Goal: Task Accomplishment & Management: Manage account settings

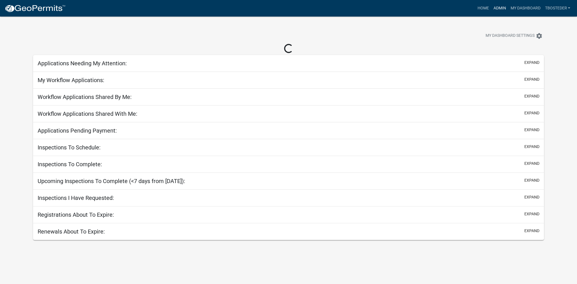
click at [499, 8] on link "Admin" at bounding box center [499, 8] width 17 height 11
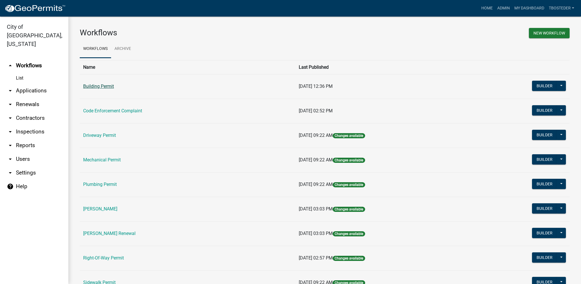
click at [105, 89] on link "Building Permit" at bounding box center [98, 85] width 31 height 5
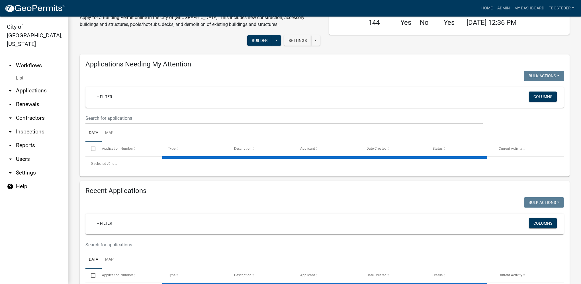
select select "1: 25"
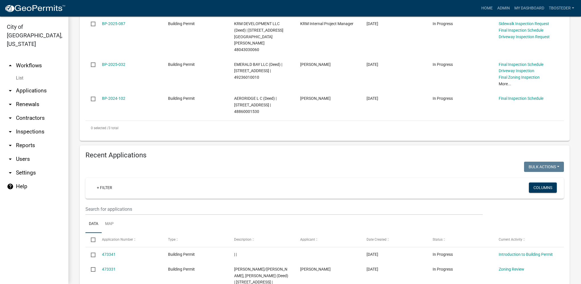
scroll to position [171, 0]
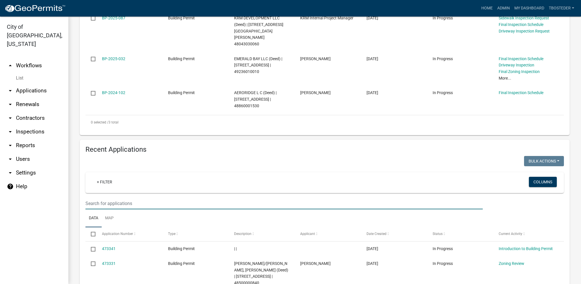
click at [118, 197] on input "text" at bounding box center [283, 203] width 397 height 12
type input "1903 w [GEOGRAPHIC_DATA]"
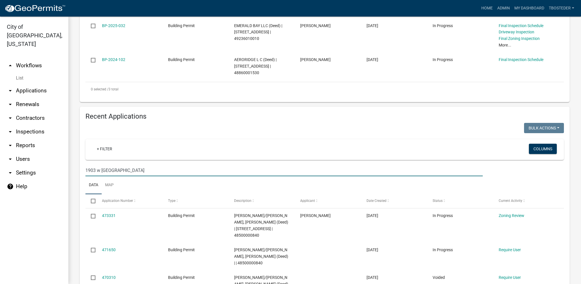
scroll to position [232, 0]
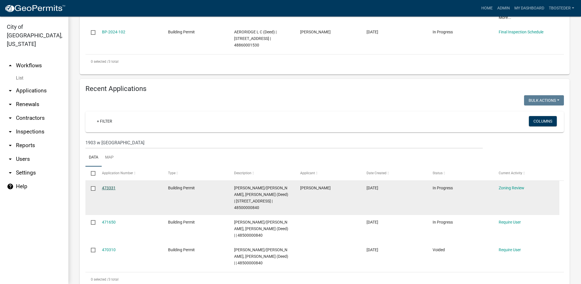
click at [114, 185] on link "473331" at bounding box center [109, 187] width 14 height 5
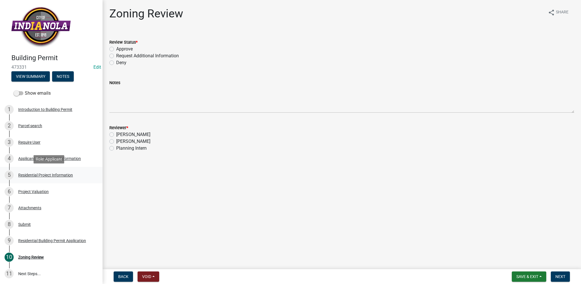
click at [41, 173] on div "Residential Project Information" at bounding box center [45, 175] width 55 height 4
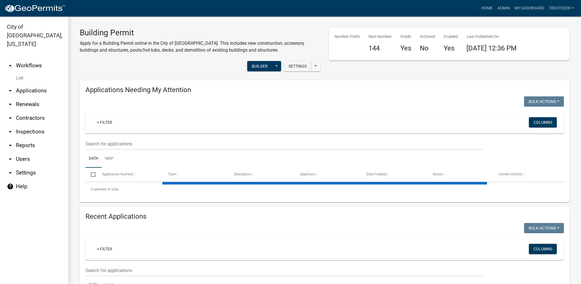
select select "1: 25"
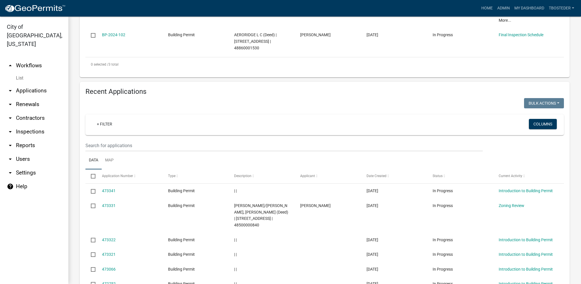
scroll to position [256, 0]
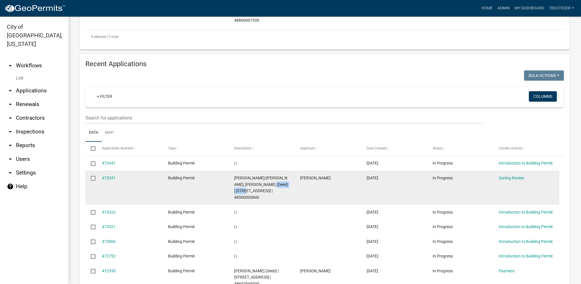
drag, startPoint x: 268, startPoint y: 170, endPoint x: 249, endPoint y: 179, distance: 21.1
click at [249, 179] on span "[PERSON_NAME]/[PERSON_NAME], [PERSON_NAME] (Deed) | [STREET_ADDRESS] | 48500000…" at bounding box center [261, 187] width 54 height 24
copy span "[STREET_ADDRESS]"
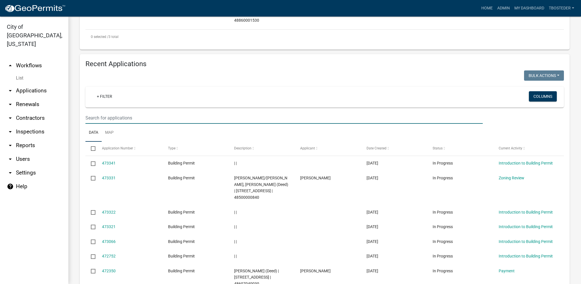
click at [125, 112] on input "text" at bounding box center [283, 118] width 397 height 12
paste input "[STREET_ADDRESS]"
type input "[STREET_ADDRESS]"
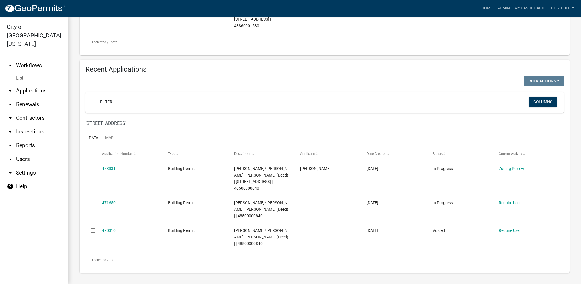
scroll to position [232, 0]
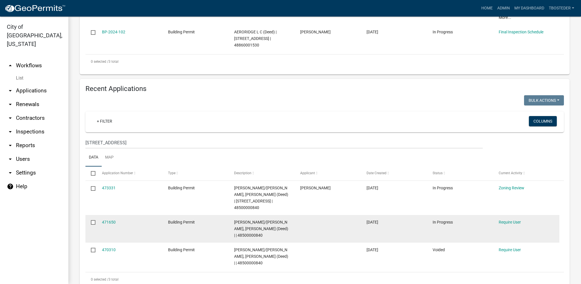
click at [93, 220] on input "checkbox" at bounding box center [93, 222] width 4 height 4
checkbox input "true"
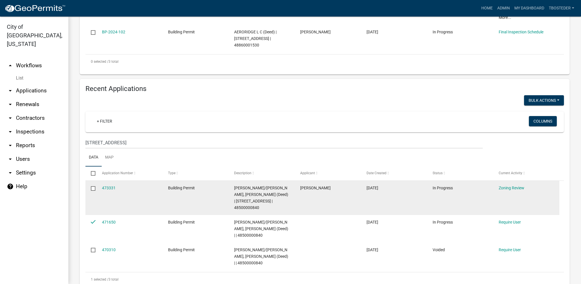
click at [92, 186] on input "checkbox" at bounding box center [93, 188] width 4 height 4
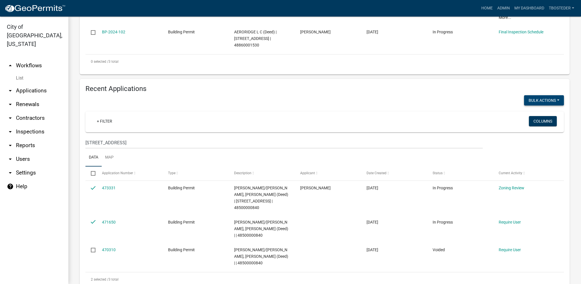
click at [544, 95] on button "Bulk Actions" at bounding box center [544, 100] width 40 height 10
click at [538, 108] on button "Void" at bounding box center [541, 115] width 46 height 14
checkbox input "false"
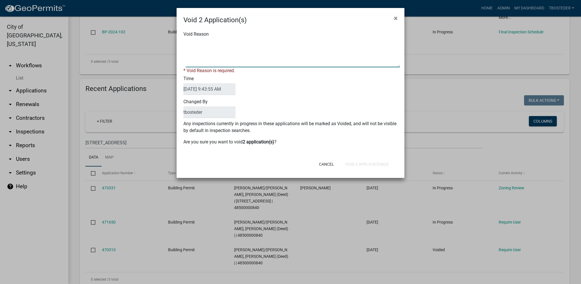
click at [288, 60] on textarea "Void Reason" at bounding box center [293, 53] width 214 height 28
type textarea "incorrect information, starting over"
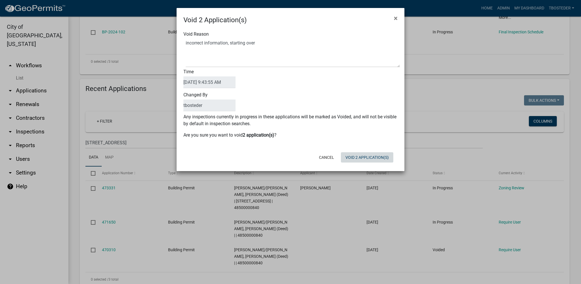
click at [357, 161] on button "Void 2 Application(s)" at bounding box center [367, 157] width 52 height 10
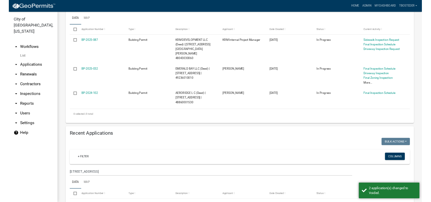
scroll to position [0, 0]
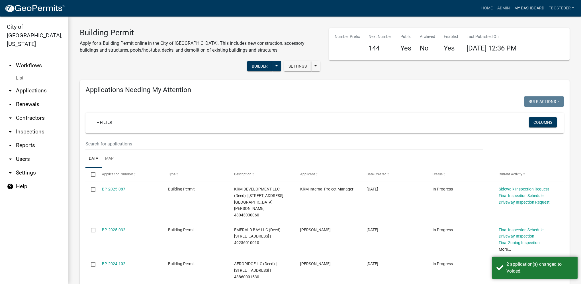
click at [527, 7] on link "My Dashboard" at bounding box center [529, 8] width 34 height 11
